Goal: Task Accomplishment & Management: Use online tool/utility

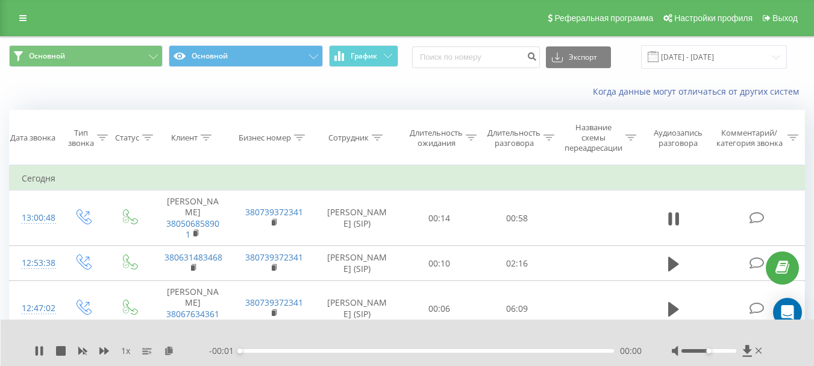
click at [708, 353] on div at bounding box center [718, 351] width 93 height 12
drag, startPoint x: 708, startPoint y: 350, endPoint x: 762, endPoint y: 350, distance: 53.6
click at [762, 350] on div at bounding box center [718, 351] width 93 height 12
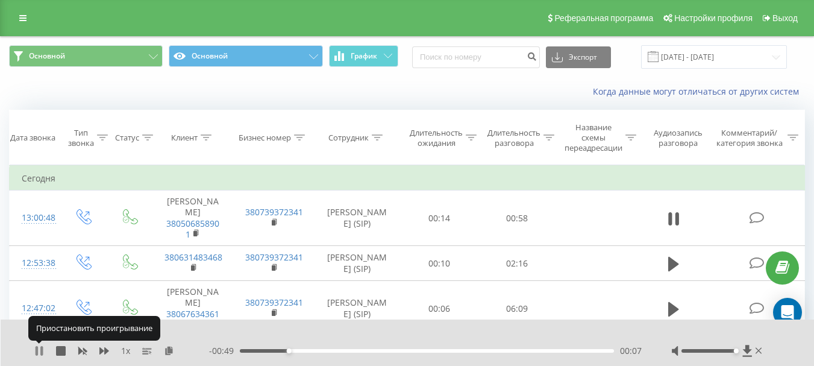
click at [40, 351] on icon at bounding box center [39, 351] width 10 height 10
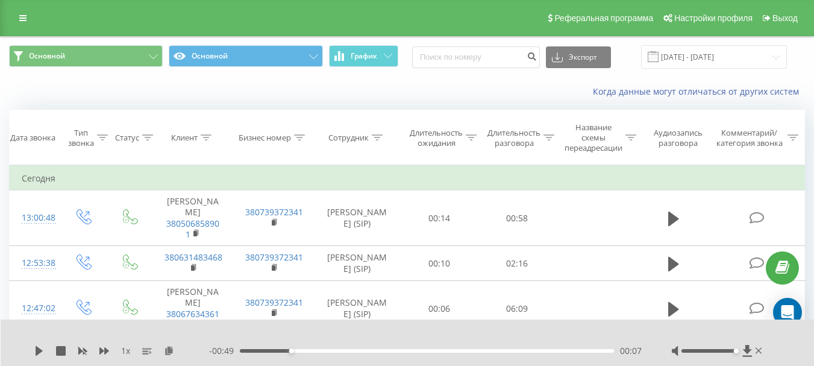
click at [256, 352] on div "00:07" at bounding box center [427, 351] width 374 height 4
click at [41, 353] on icon at bounding box center [39, 351] width 10 height 10
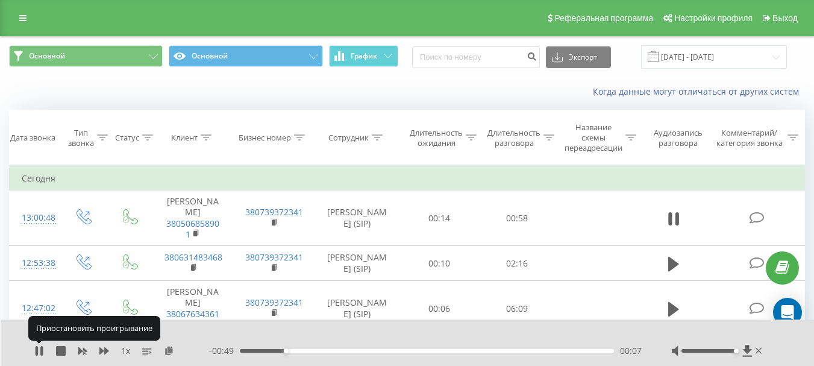
click at [41, 353] on icon at bounding box center [41, 351] width 2 height 10
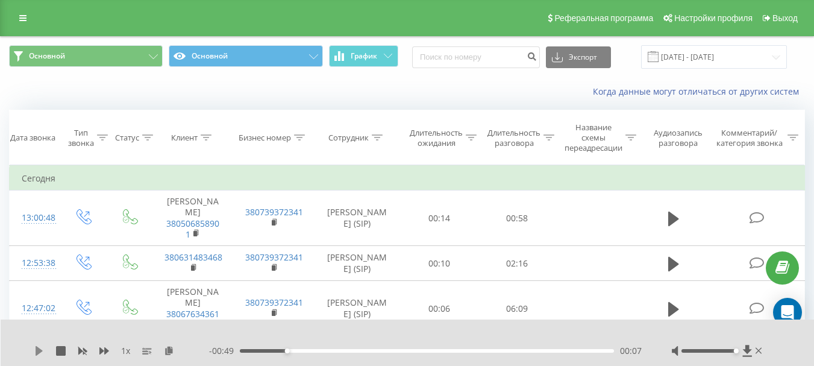
click at [39, 349] on icon at bounding box center [39, 351] width 7 height 10
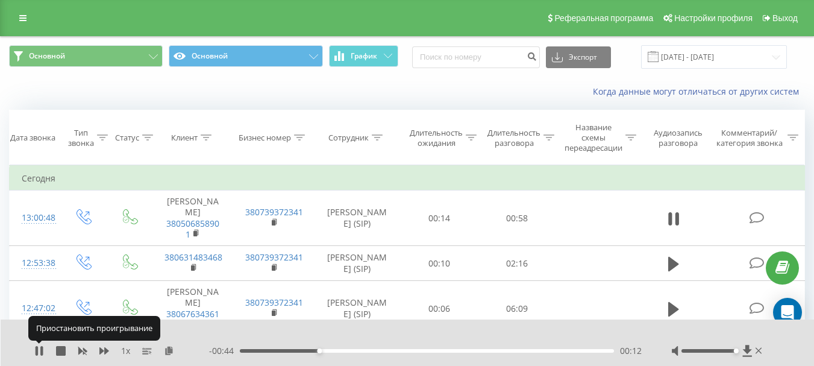
click at [39, 349] on icon at bounding box center [39, 351] width 10 height 10
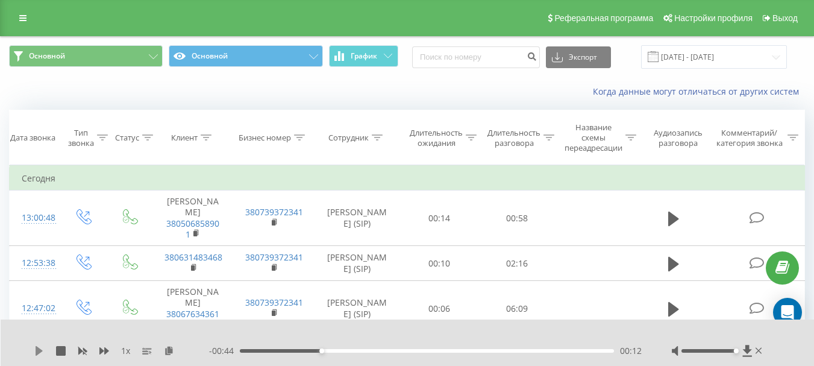
click at [40, 347] on icon at bounding box center [39, 351] width 10 height 10
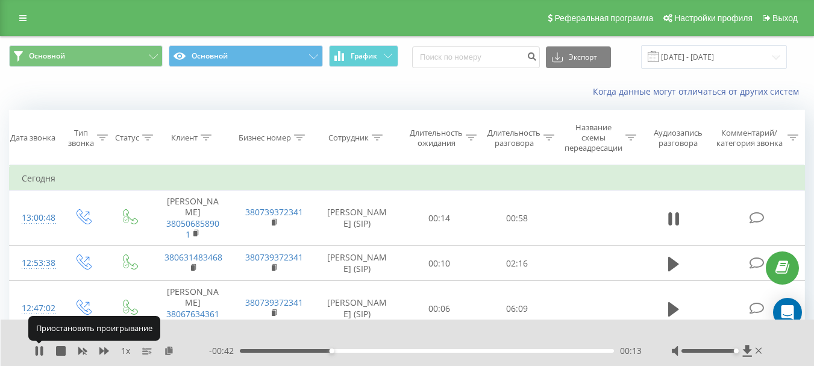
drag, startPoint x: 40, startPoint y: 347, endPoint x: 46, endPoint y: 351, distance: 6.9
click at [40, 347] on icon at bounding box center [39, 351] width 10 height 10
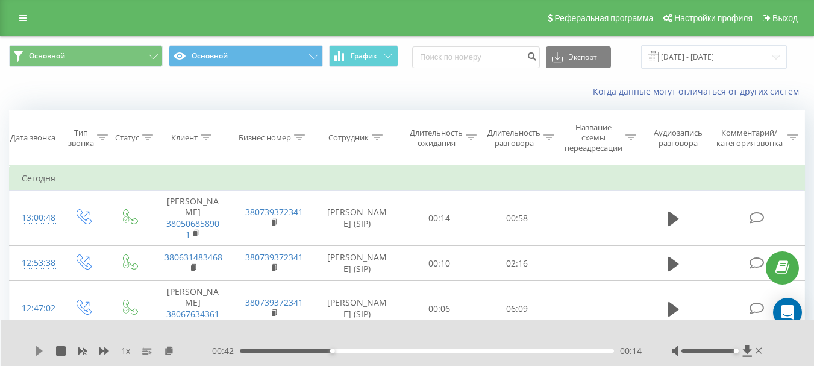
click at [38, 354] on icon at bounding box center [39, 351] width 7 height 10
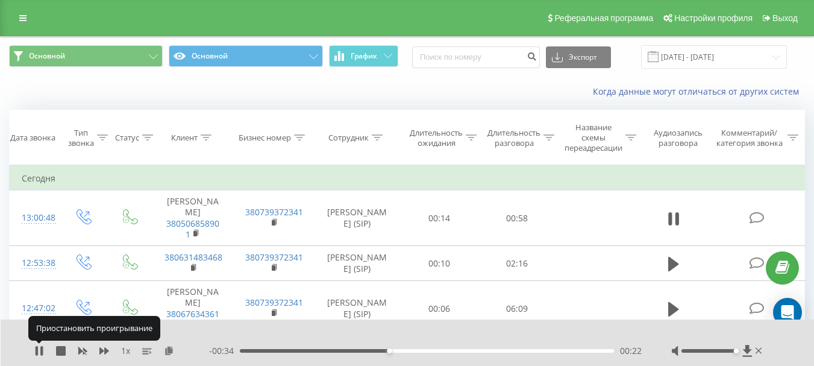
click at [38, 354] on icon at bounding box center [37, 351] width 2 height 10
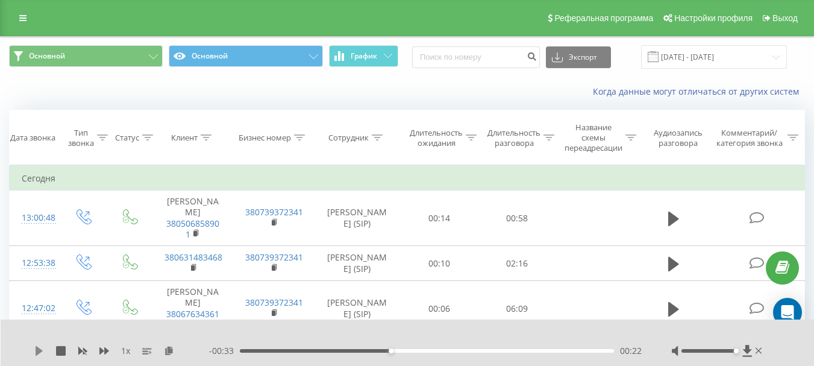
click at [41, 349] on icon at bounding box center [39, 351] width 7 height 10
click at [39, 346] on icon at bounding box center [39, 351] width 10 height 10
click at [40, 348] on icon at bounding box center [39, 351] width 10 height 10
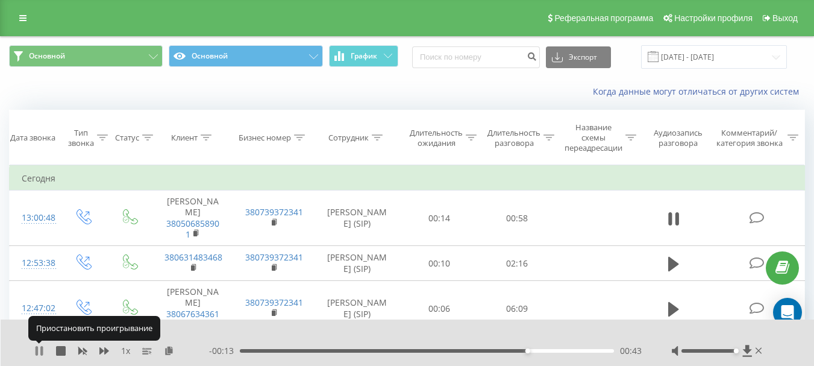
click at [39, 347] on icon at bounding box center [39, 351] width 10 height 10
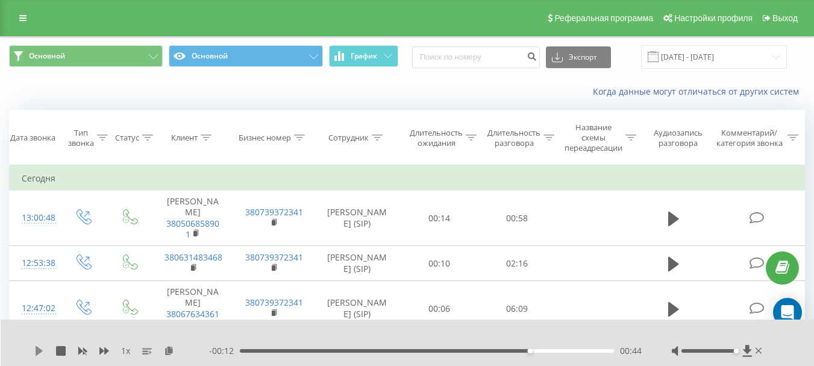
click at [39, 350] on icon at bounding box center [39, 351] width 7 height 10
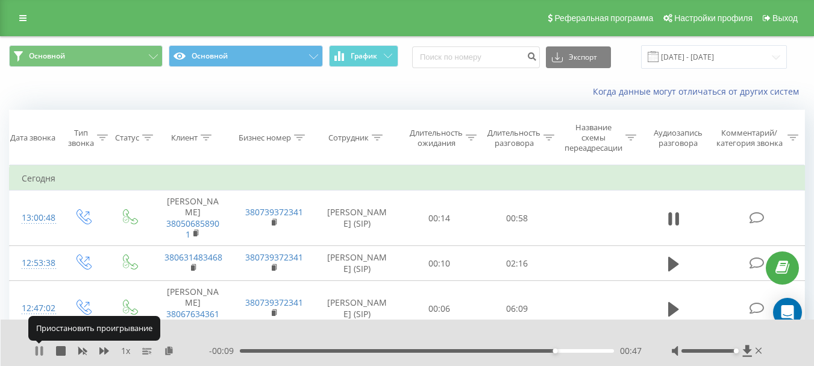
click at [39, 350] on icon at bounding box center [39, 351] width 10 height 10
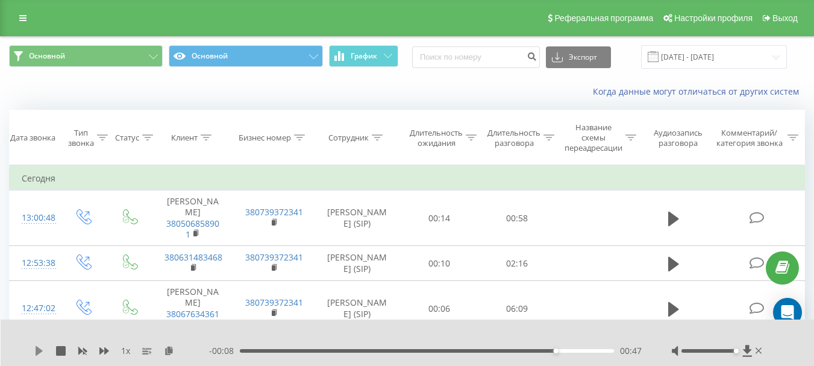
click at [40, 348] on icon at bounding box center [39, 351] width 10 height 10
click at [38, 351] on icon at bounding box center [37, 351] width 2 height 10
click at [557, 349] on div "00:48" at bounding box center [427, 351] width 374 height 4
click at [38, 352] on icon at bounding box center [39, 351] width 7 height 10
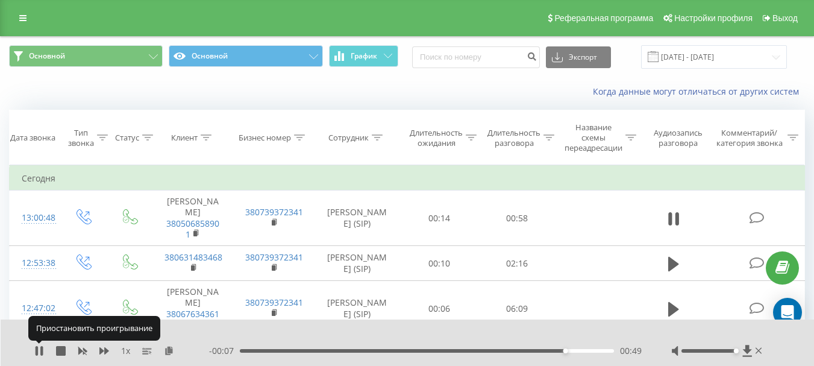
click at [38, 352] on icon at bounding box center [37, 351] width 2 height 10
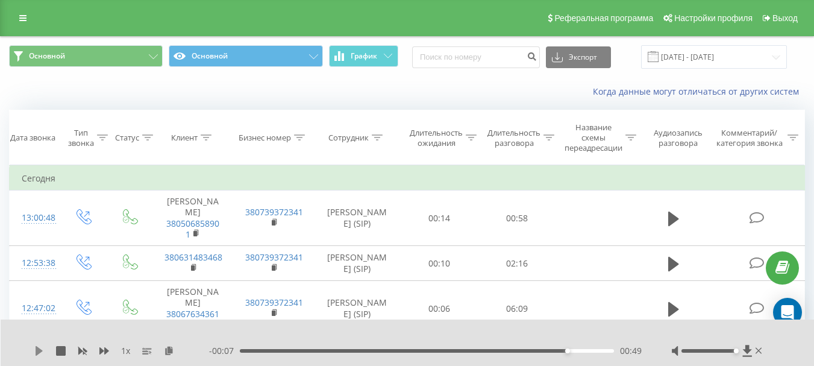
click at [38, 349] on icon at bounding box center [39, 351] width 7 height 10
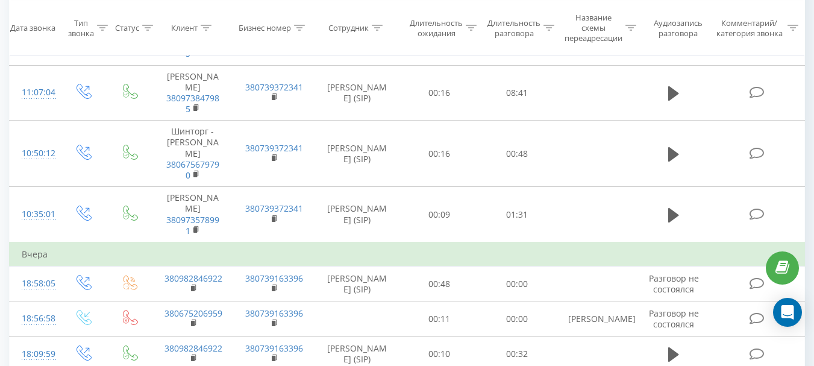
scroll to position [573, 0]
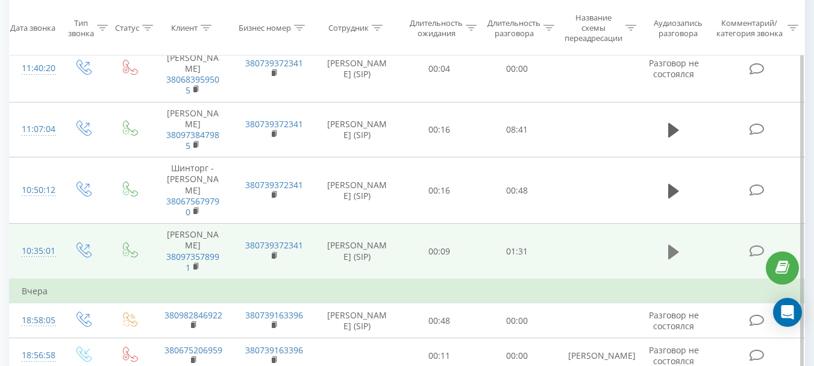
click at [673, 244] on icon at bounding box center [673, 251] width 11 height 14
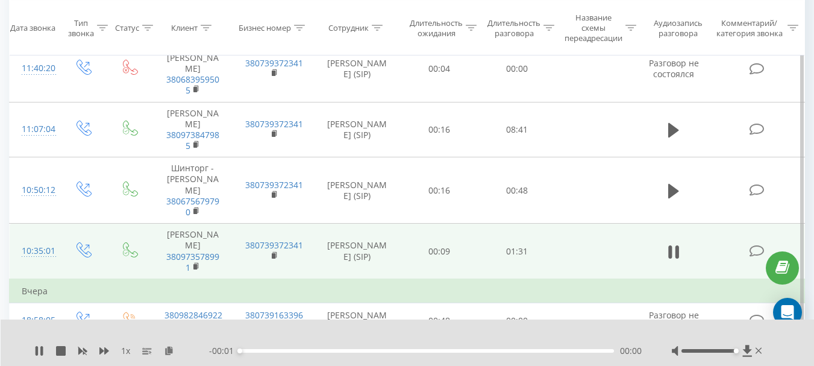
drag, startPoint x: 717, startPoint y: 351, endPoint x: 799, endPoint y: 348, distance: 82.0
click at [781, 350] on div "1 x - 00:01 00:00 00:00" at bounding box center [408, 342] width 814 height 46
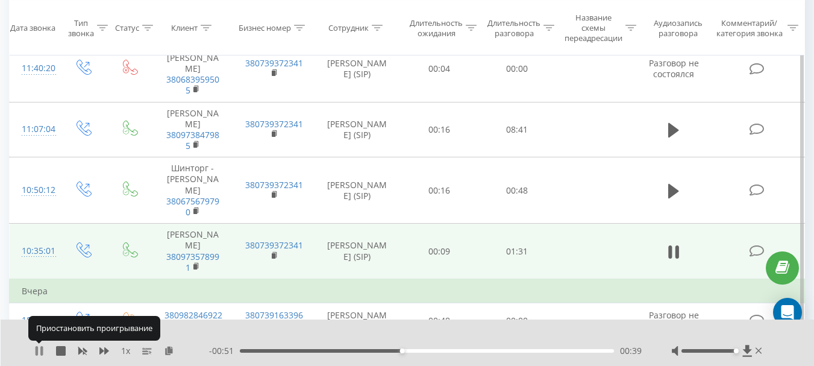
click at [39, 348] on icon at bounding box center [39, 351] width 10 height 10
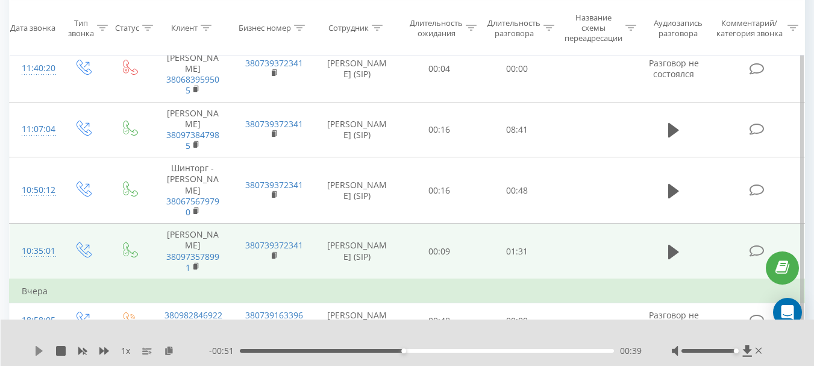
click at [38, 346] on icon at bounding box center [39, 351] width 10 height 10
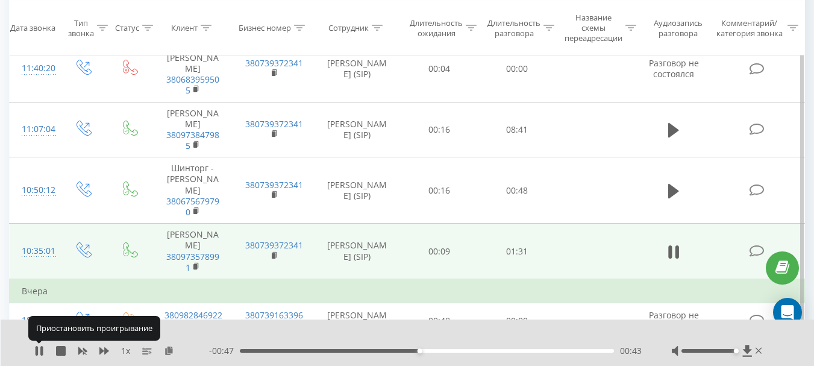
click at [38, 346] on icon at bounding box center [39, 351] width 10 height 10
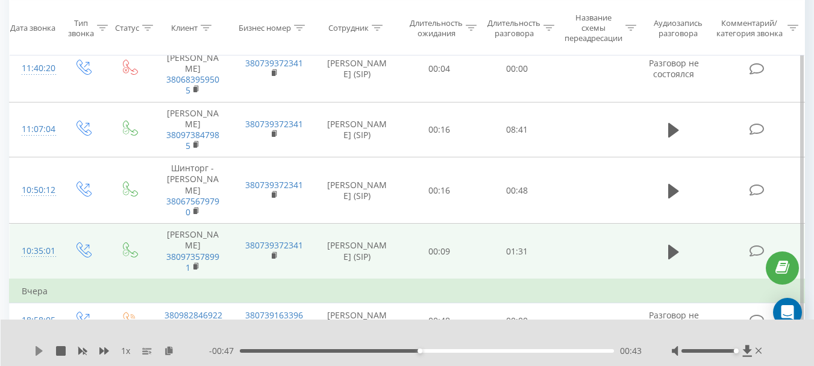
click at [39, 349] on icon at bounding box center [39, 351] width 7 height 10
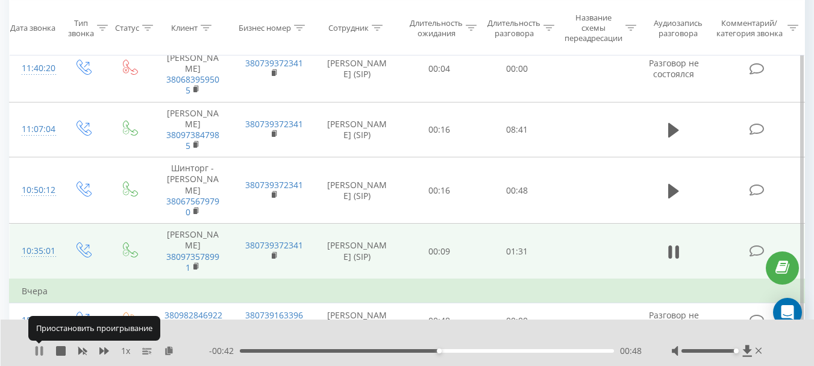
click at [39, 349] on icon at bounding box center [39, 351] width 10 height 10
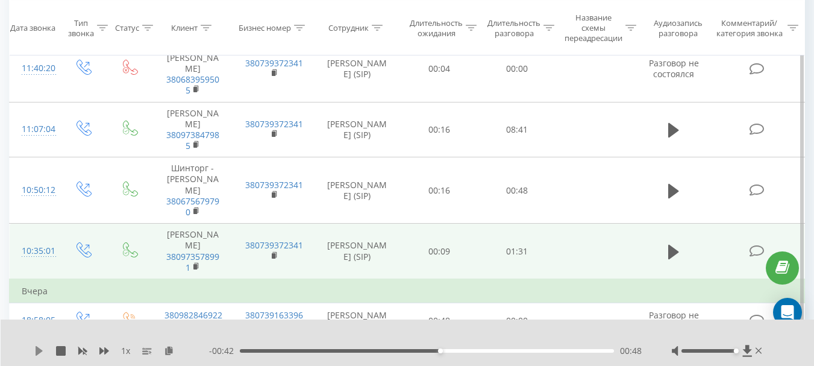
click at [37, 354] on icon at bounding box center [39, 351] width 7 height 10
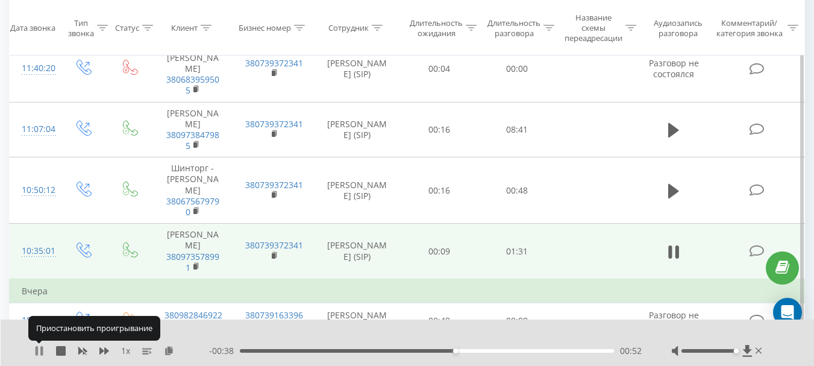
click at [37, 352] on icon at bounding box center [37, 351] width 2 height 10
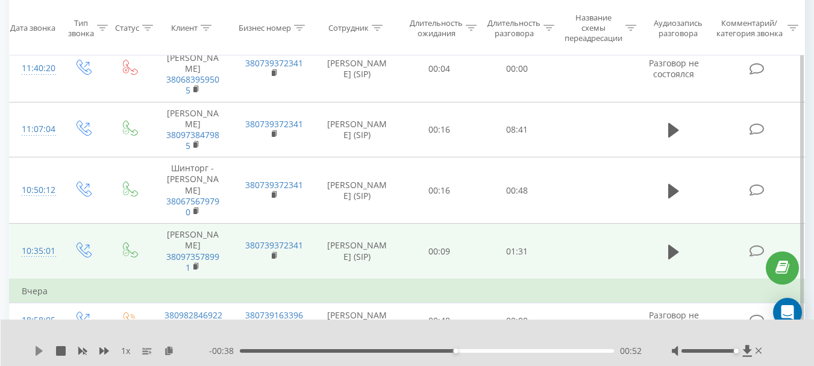
click at [37, 347] on icon at bounding box center [39, 351] width 7 height 10
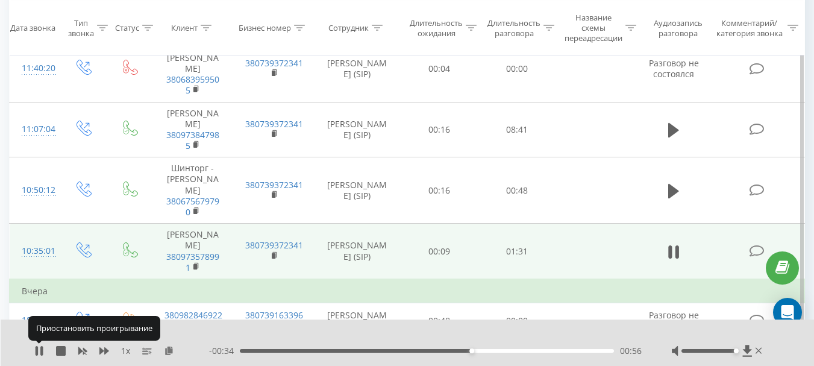
click at [37, 347] on icon at bounding box center [37, 351] width 2 height 10
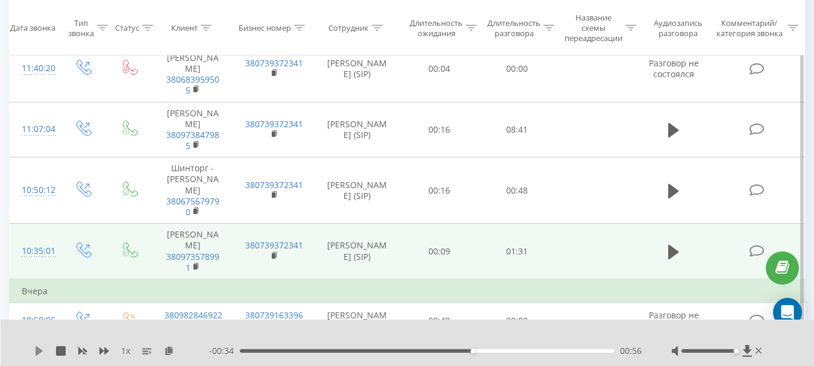
click at [41, 351] on icon at bounding box center [39, 351] width 7 height 10
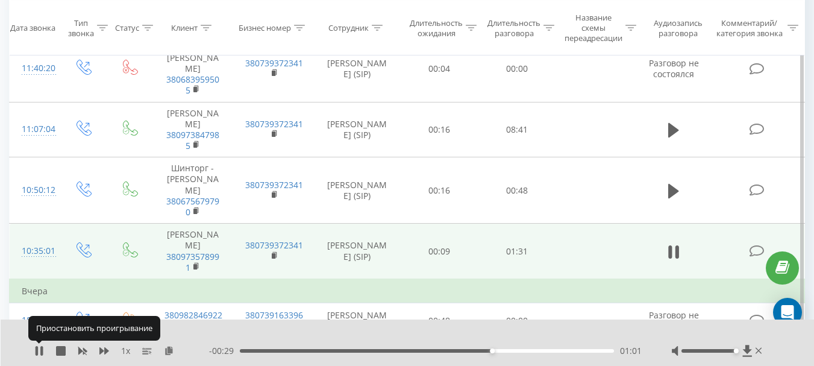
click at [41, 351] on icon at bounding box center [41, 351] width 2 height 10
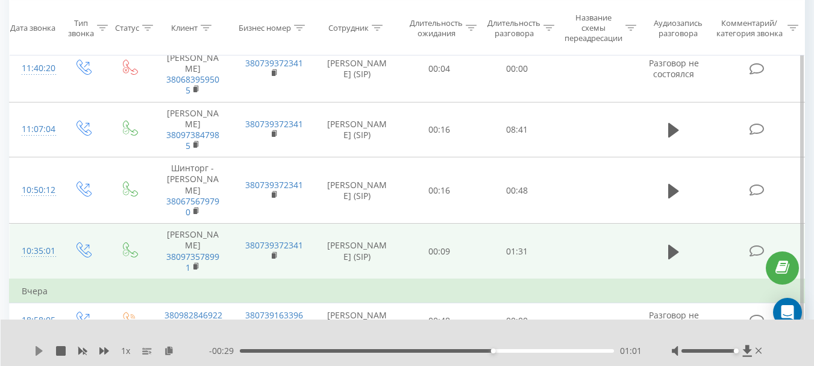
click at [36, 352] on icon at bounding box center [39, 351] width 10 height 10
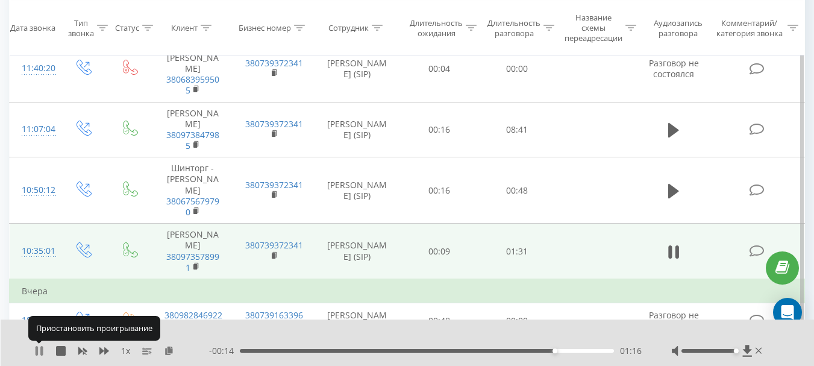
click at [38, 352] on icon at bounding box center [37, 351] width 2 height 10
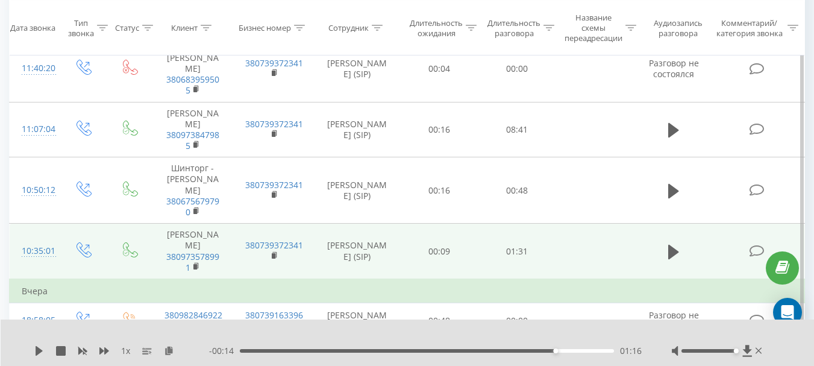
click at [44, 349] on div "1 x" at bounding box center [121, 351] width 175 height 12
click at [42, 349] on icon at bounding box center [39, 351] width 10 height 10
click at [37, 349] on icon at bounding box center [37, 351] width 2 height 10
click at [37, 351] on icon at bounding box center [39, 351] width 7 height 10
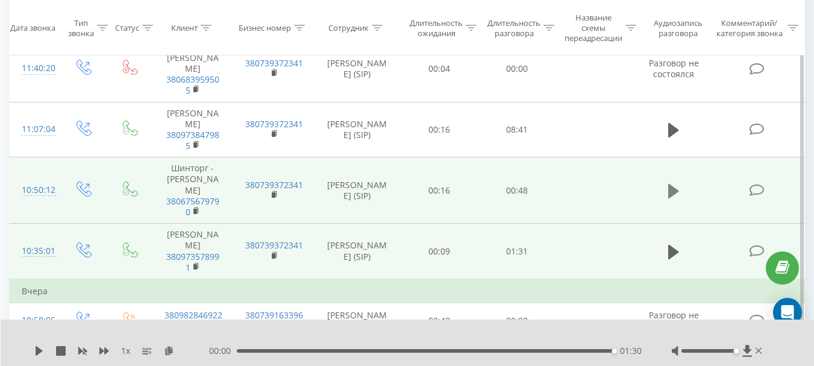
click at [675, 183] on icon at bounding box center [673, 190] width 11 height 14
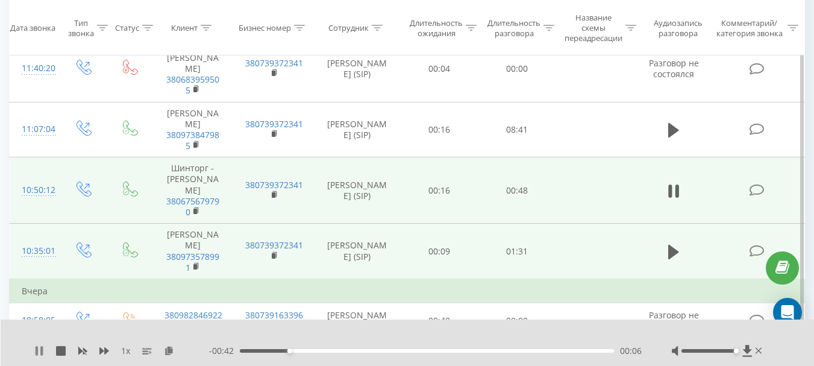
click at [41, 349] on icon at bounding box center [41, 351] width 2 height 10
click at [38, 349] on icon at bounding box center [39, 351] width 7 height 10
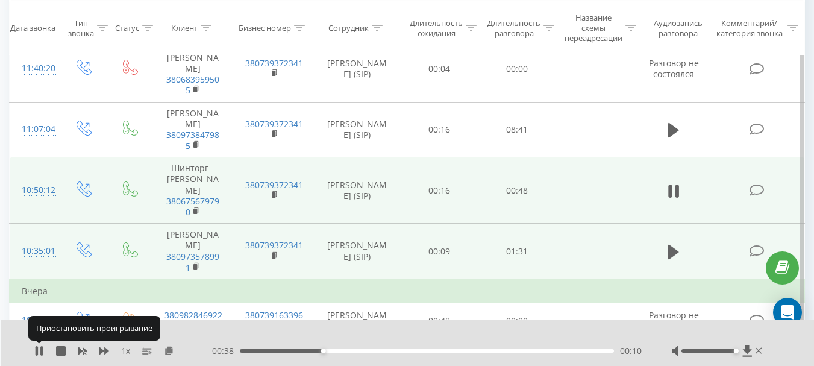
click at [38, 349] on icon at bounding box center [37, 351] width 2 height 10
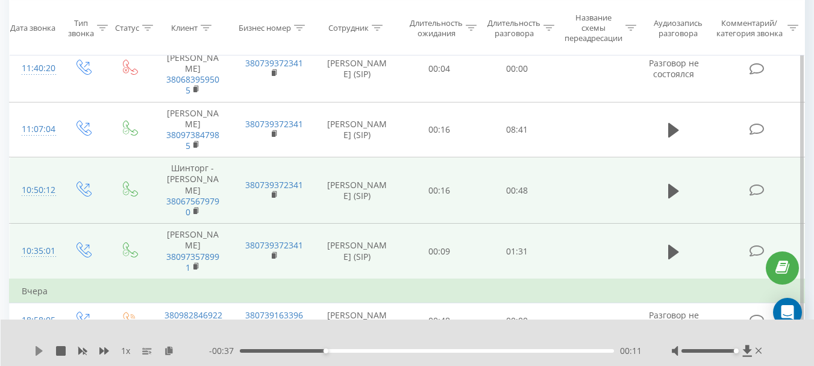
click at [37, 349] on icon at bounding box center [39, 351] width 7 height 10
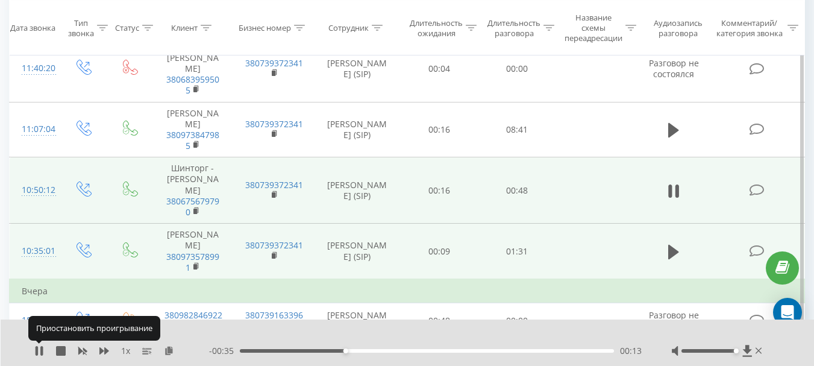
click at [37, 349] on icon at bounding box center [37, 351] width 2 height 10
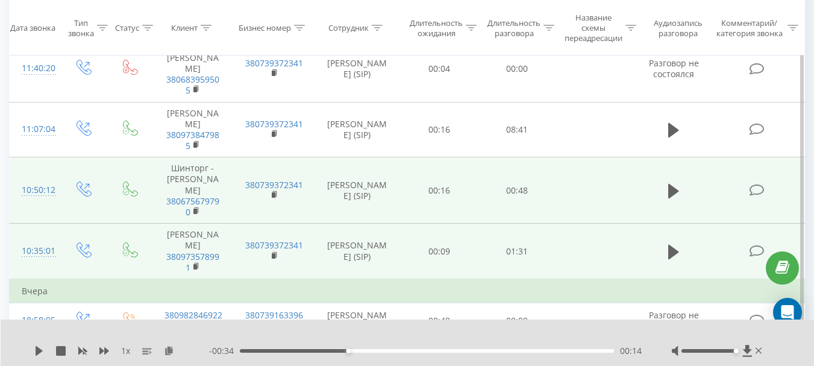
click at [33, 349] on div "1 x - 00:34 00:14 00:14" at bounding box center [408, 342] width 814 height 46
click at [36, 349] on icon at bounding box center [39, 351] width 10 height 10
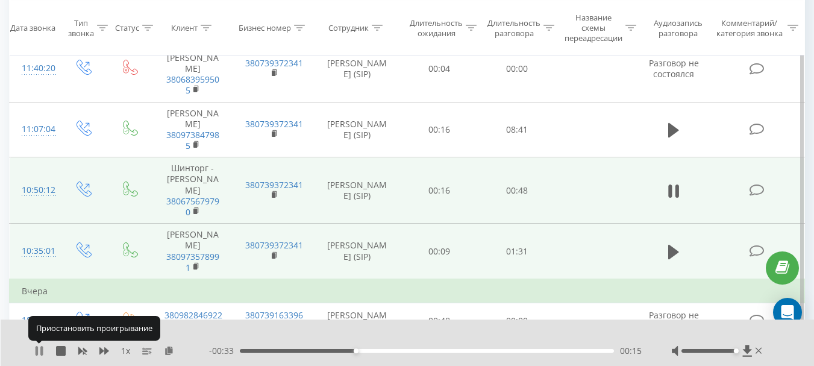
click at [36, 347] on icon at bounding box center [37, 351] width 2 height 10
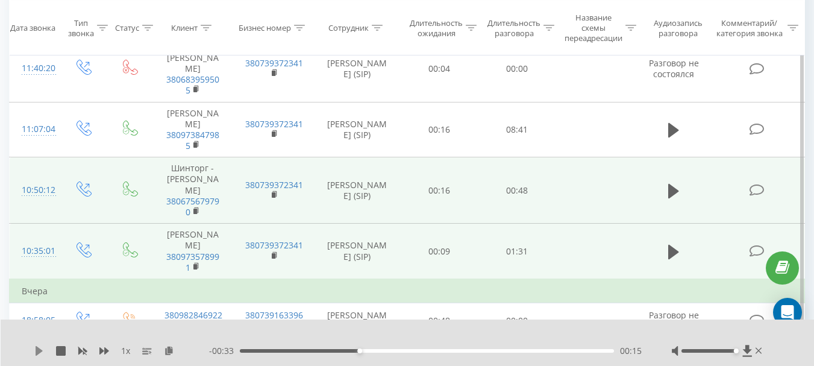
click at [39, 349] on icon at bounding box center [39, 351] width 7 height 10
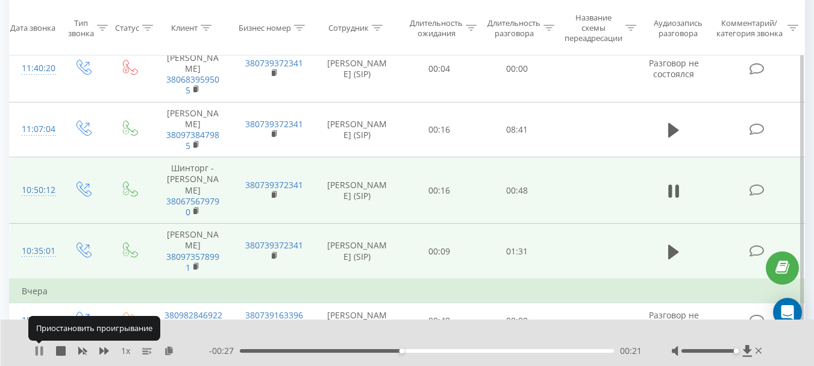
click at [38, 349] on icon at bounding box center [37, 351] width 2 height 10
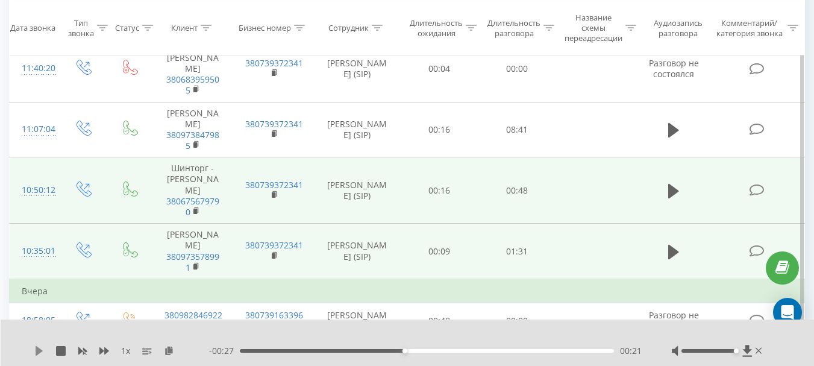
click at [39, 346] on icon at bounding box center [39, 351] width 10 height 10
click at [36, 348] on icon at bounding box center [37, 351] width 2 height 10
click at [36, 349] on icon at bounding box center [39, 351] width 7 height 10
click at [464, 349] on div "00:32" at bounding box center [427, 351] width 374 height 4
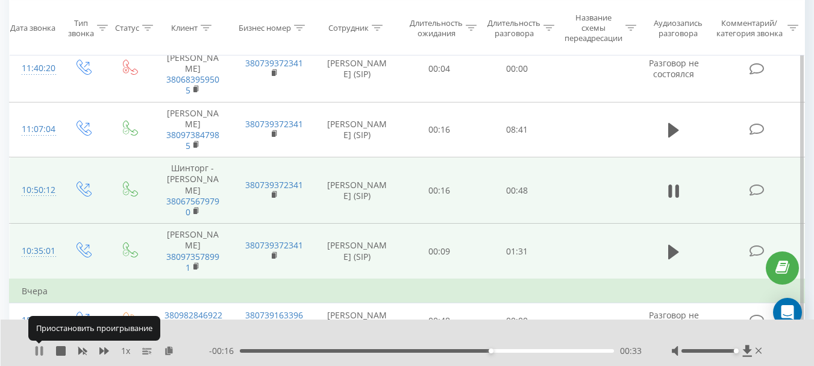
click at [40, 346] on icon at bounding box center [39, 351] width 10 height 10
